Goal: Task Accomplishment & Management: Use online tool/utility

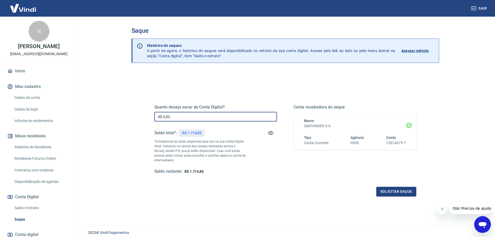
click at [181, 119] on input "R$ 0,00" at bounding box center [215, 117] width 123 height 10
type input "R$ 1.714,00"
click at [396, 191] on button "Solicitar saque" at bounding box center [397, 192] width 40 height 10
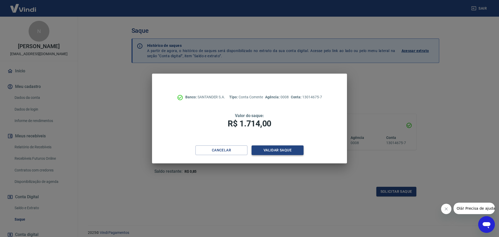
click at [273, 150] on button "Validar saque" at bounding box center [278, 150] width 52 height 10
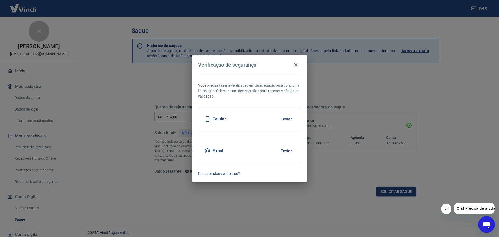
click at [289, 150] on button "Enviar" at bounding box center [286, 150] width 17 height 11
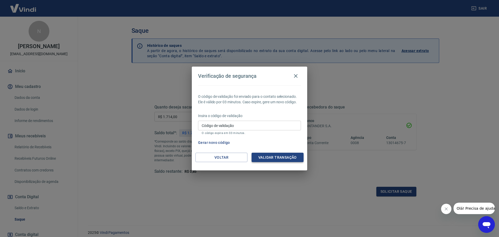
click at [280, 156] on button "Validar transação" at bounding box center [278, 158] width 52 height 10
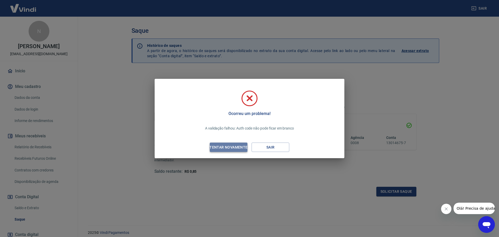
click at [230, 146] on div "Tentar novamente" at bounding box center [228, 147] width 50 height 7
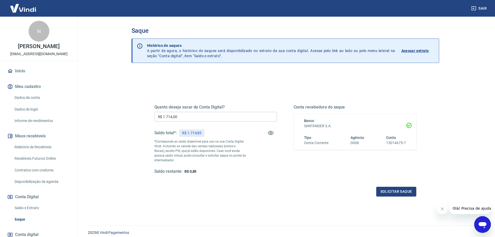
click at [239, 117] on input "R$ 1.714,00" at bounding box center [215, 117] width 123 height 10
click at [396, 191] on button "Solicitar saque" at bounding box center [397, 192] width 40 height 10
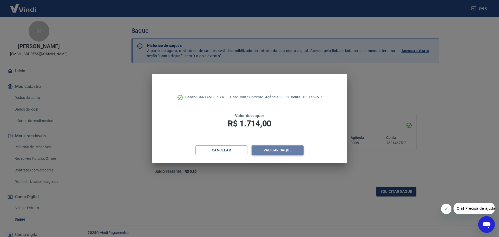
click at [280, 150] on button "Validar saque" at bounding box center [278, 150] width 52 height 10
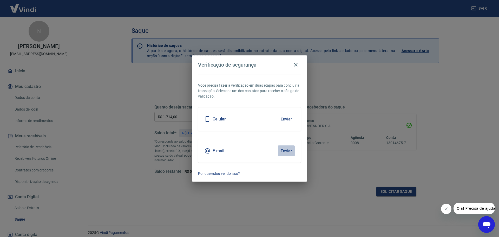
click at [285, 150] on button "Enviar" at bounding box center [286, 150] width 17 height 11
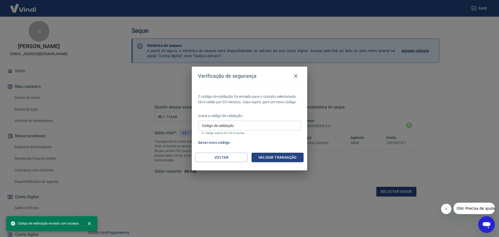
click at [234, 125] on input "Código de validação" at bounding box center [249, 126] width 103 height 10
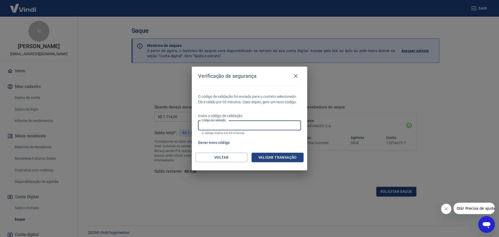
paste input "343821"
type input "343821"
click at [276, 158] on button "Validar transação" at bounding box center [278, 158] width 52 height 10
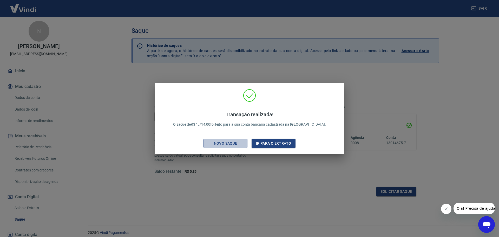
click at [222, 142] on div "Novo saque" at bounding box center [226, 143] width 36 height 7
